Goal: Task Accomplishment & Management: Manage account settings

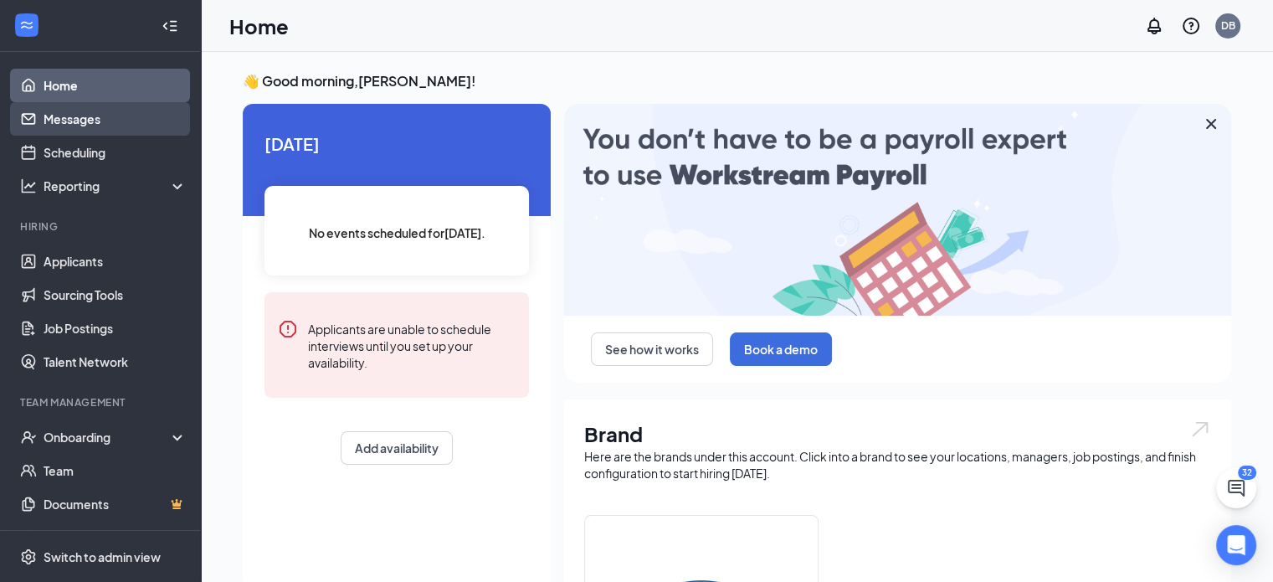
click at [87, 121] on link "Messages" at bounding box center [115, 118] width 143 height 33
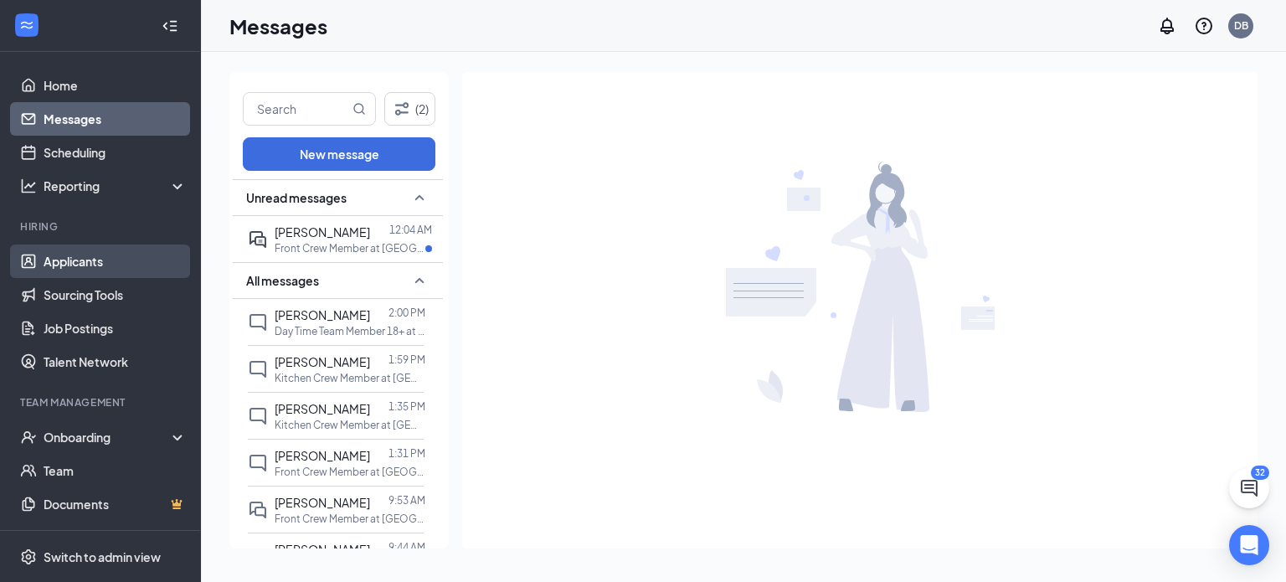
click at [84, 257] on link "Applicants" at bounding box center [115, 260] width 143 height 33
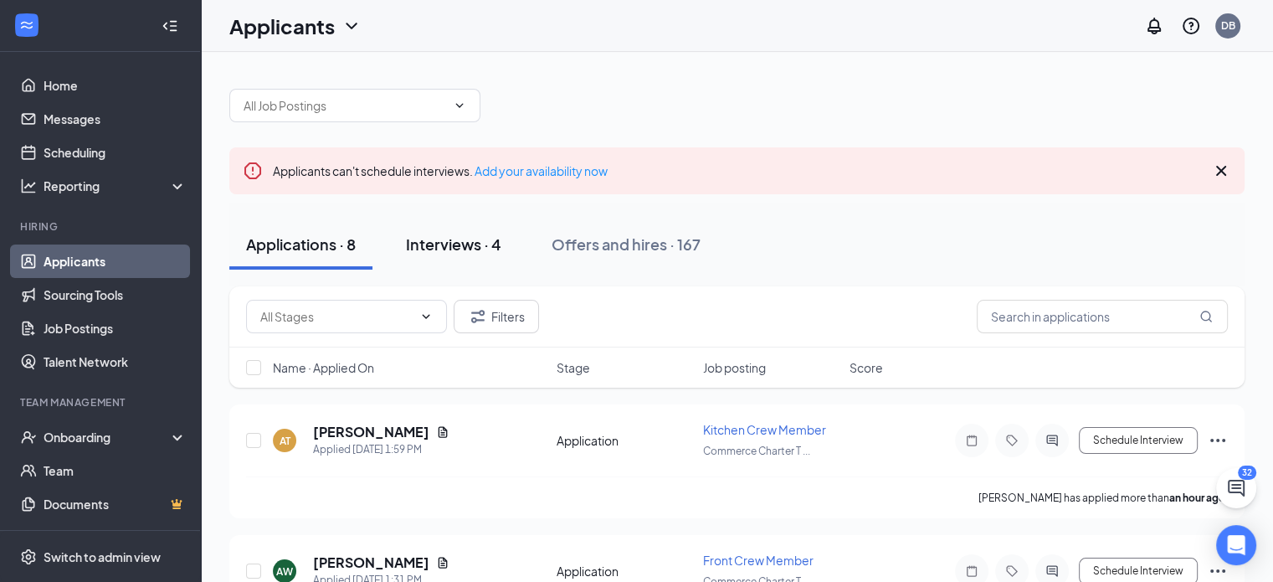
click at [470, 247] on div "Interviews · 4" at bounding box center [453, 244] width 95 height 21
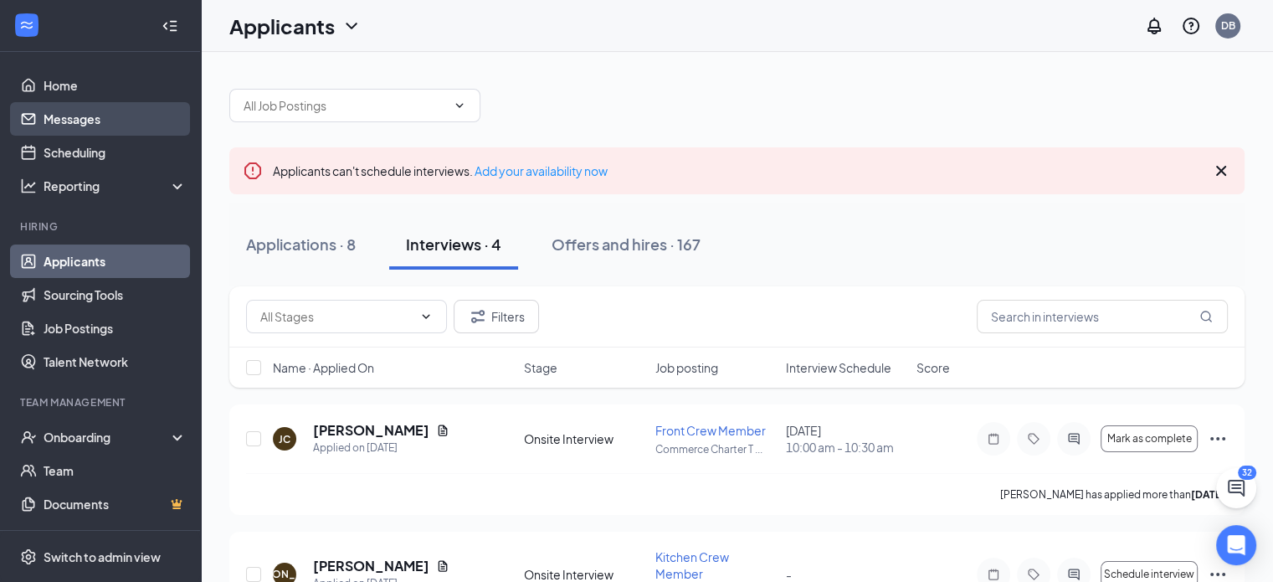
click at [80, 113] on link "Messages" at bounding box center [115, 118] width 143 height 33
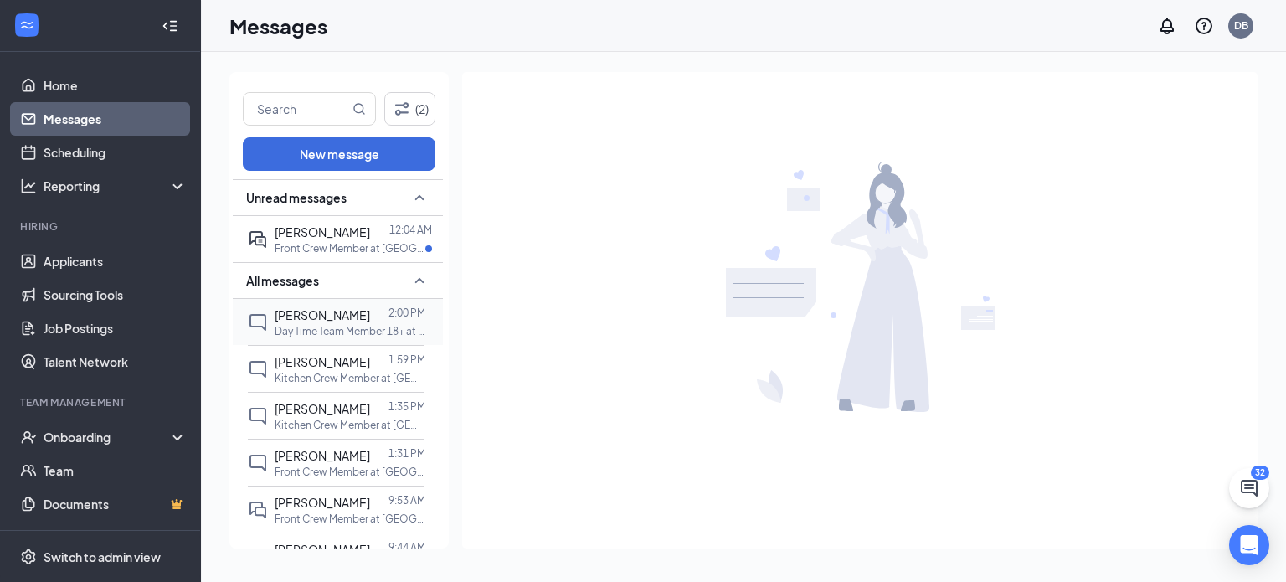
click at [360, 314] on span "[PERSON_NAME]" at bounding box center [322, 314] width 95 height 15
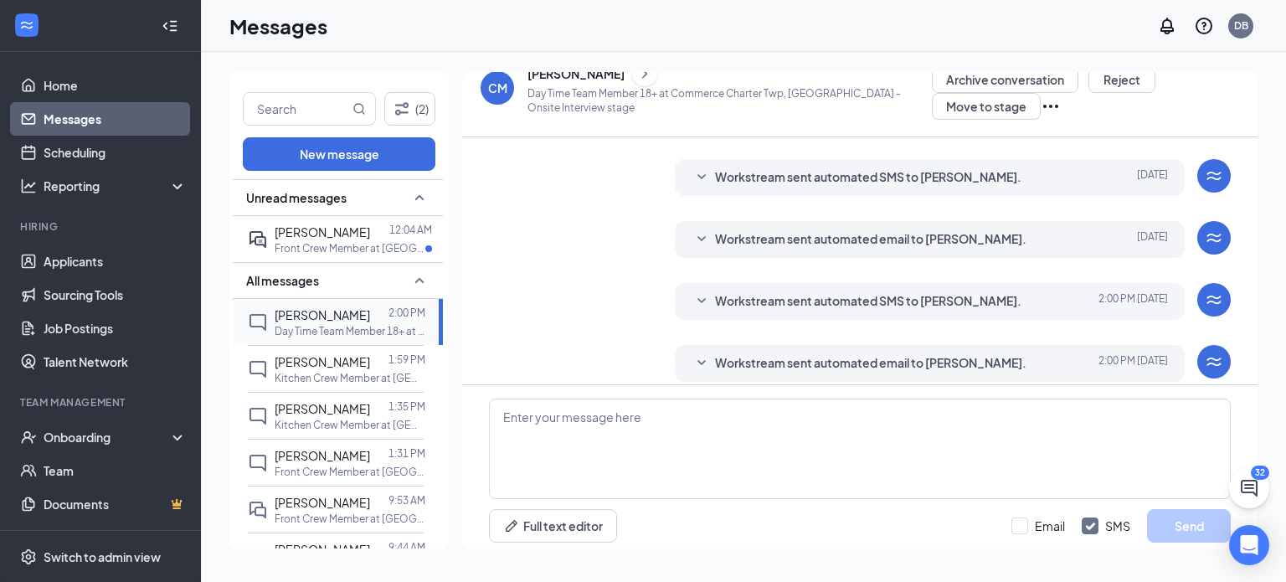
scroll to position [412, 0]
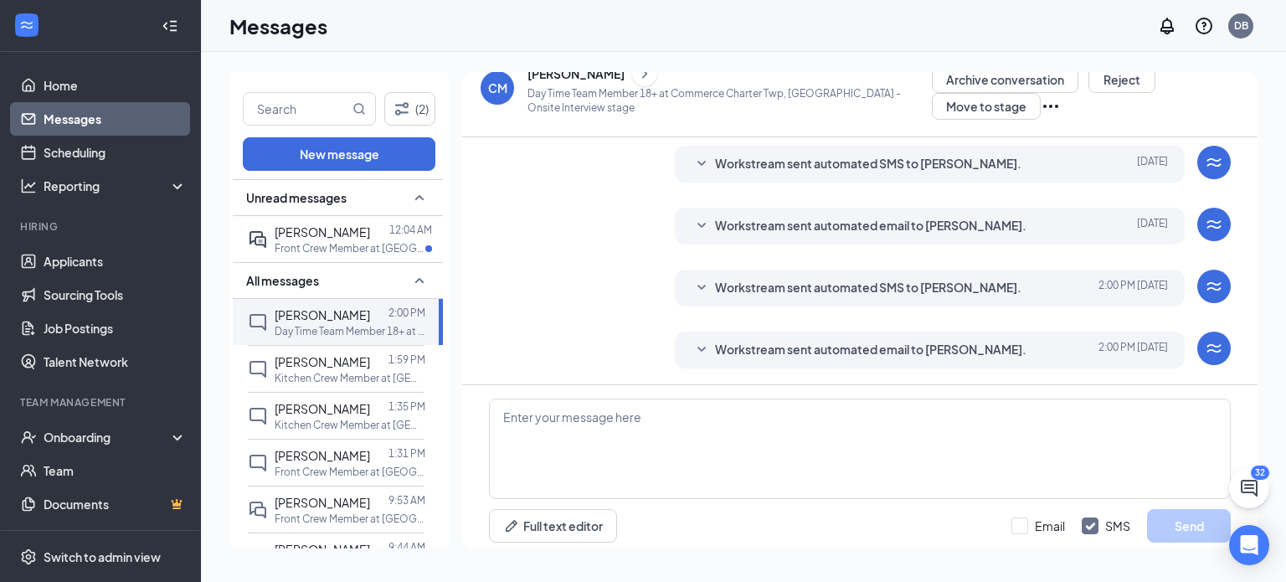
click at [825, 340] on span "Workstream sent automated email to [PERSON_NAME]." at bounding box center [870, 350] width 311 height 20
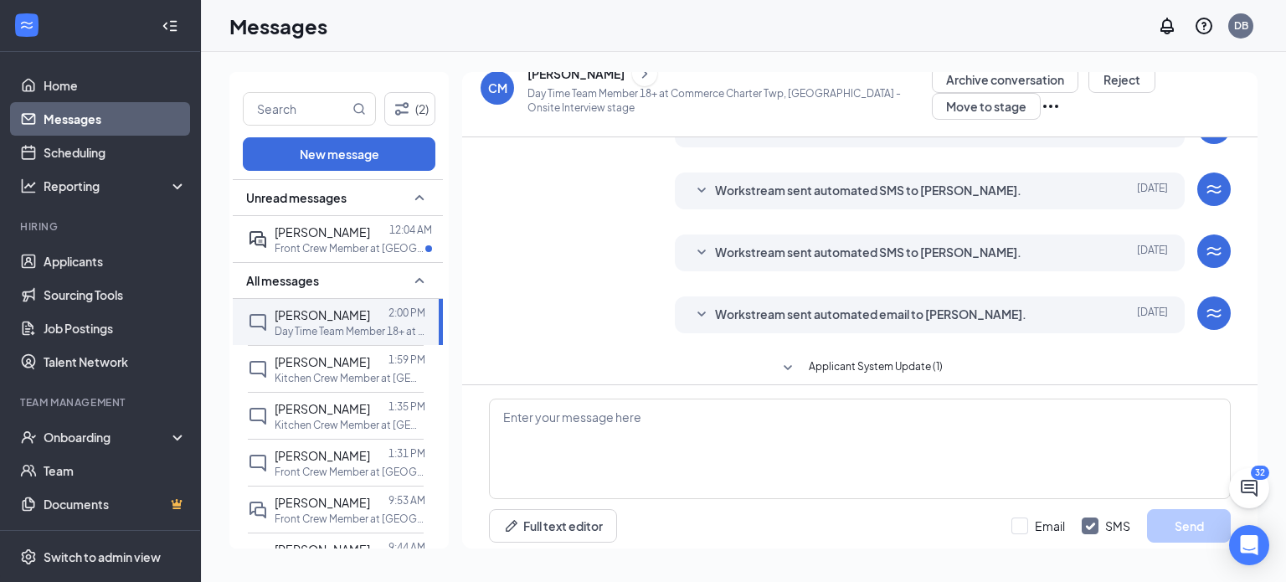
scroll to position [141, 0]
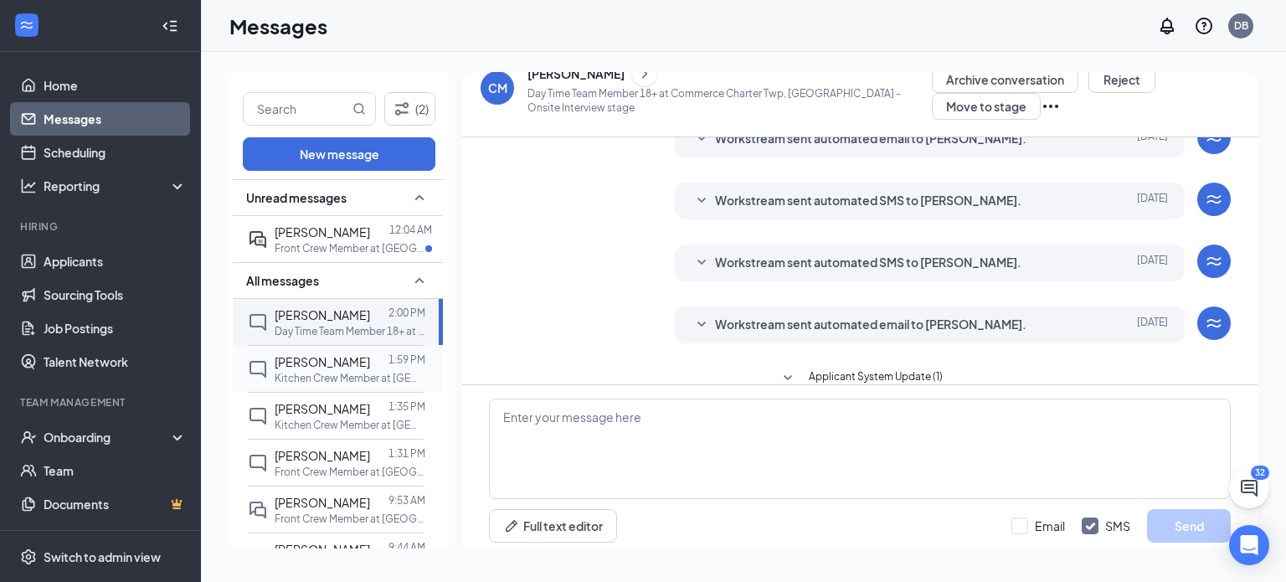
click at [335, 363] on span "[PERSON_NAME]" at bounding box center [322, 361] width 95 height 15
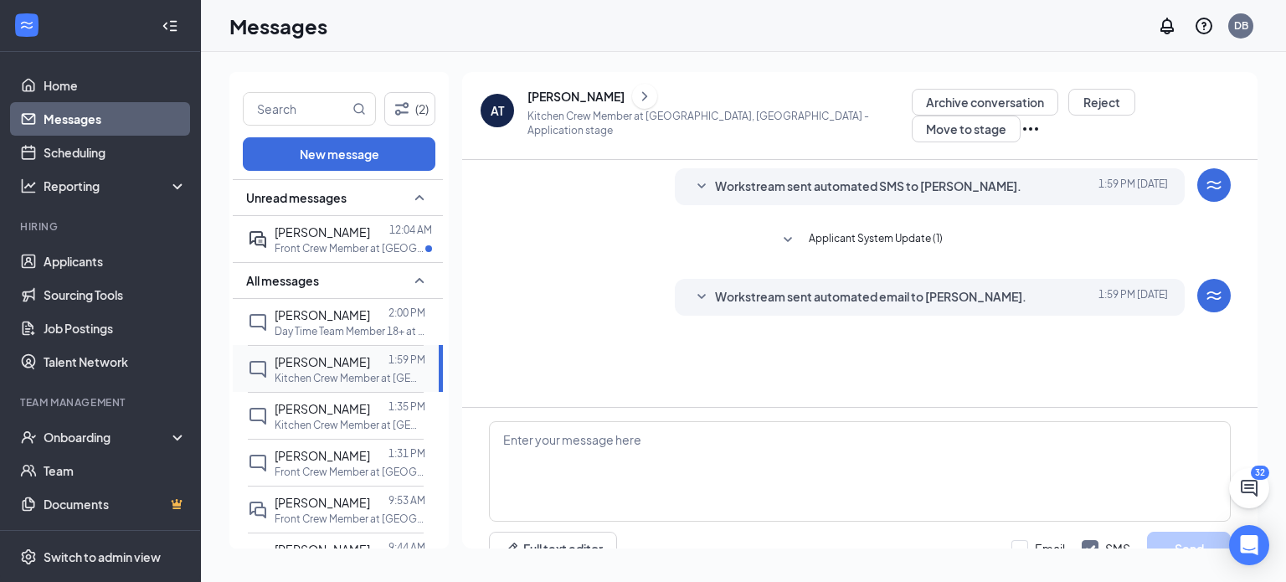
scroll to position [18, 0]
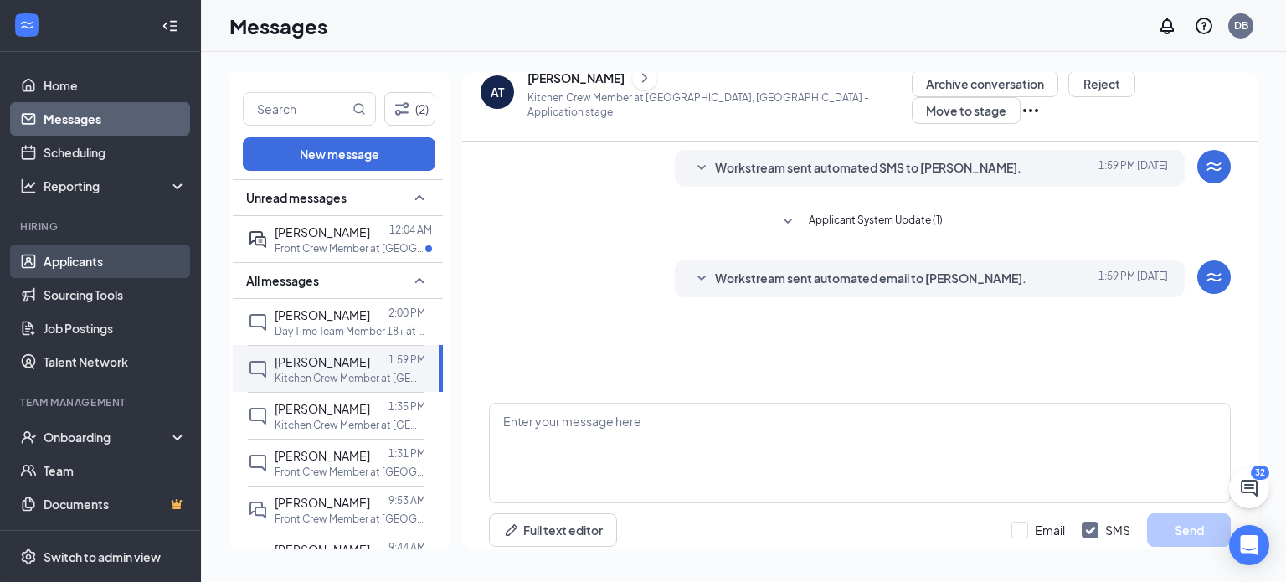
click at [88, 258] on link "Applicants" at bounding box center [115, 260] width 143 height 33
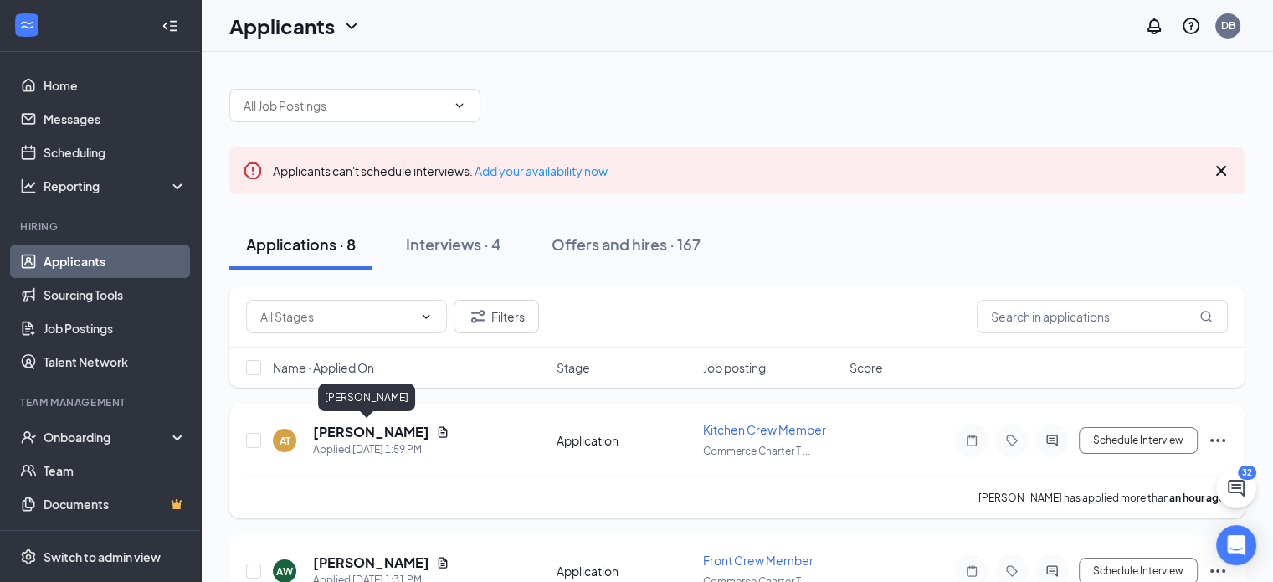
click at [358, 424] on h5 "[PERSON_NAME]" at bounding box center [371, 432] width 116 height 18
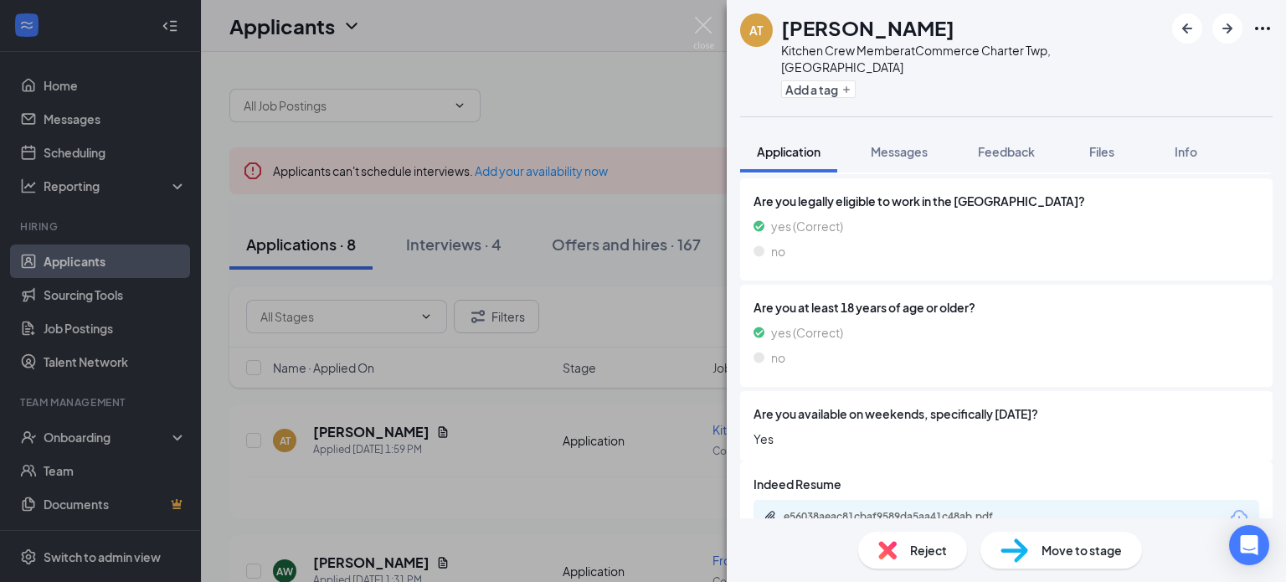
scroll to position [440, 0]
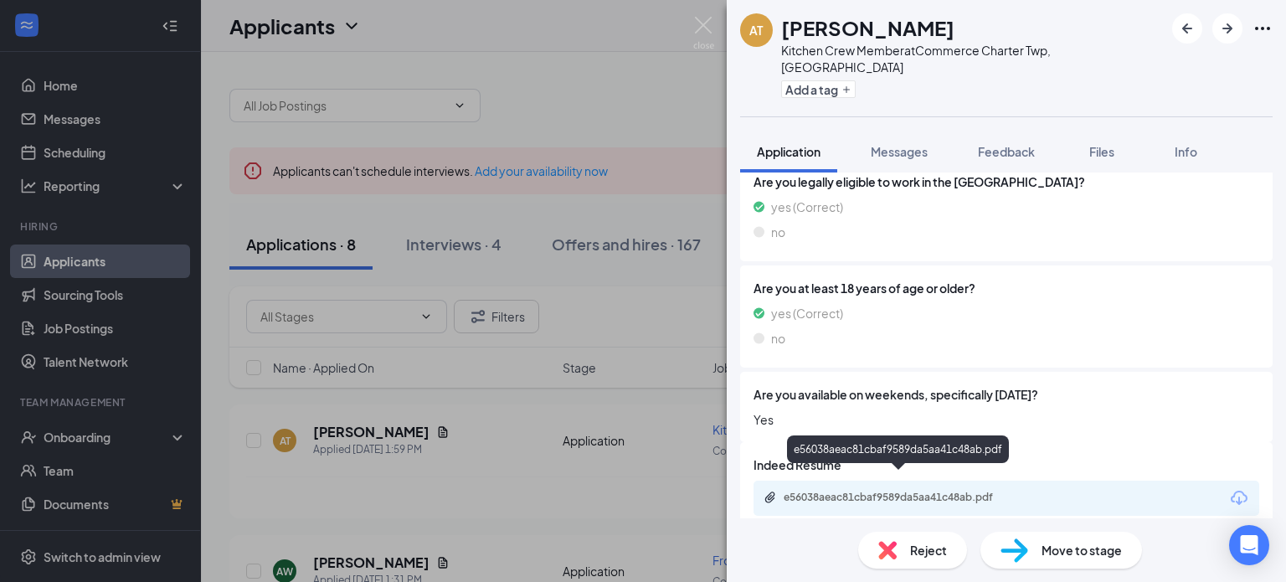
click at [885, 491] on div "e56038aeac81cbaf9589da5aa41c48ab.pdf" at bounding box center [901, 497] width 234 height 13
